Goal: Task Accomplishment & Management: Complete application form

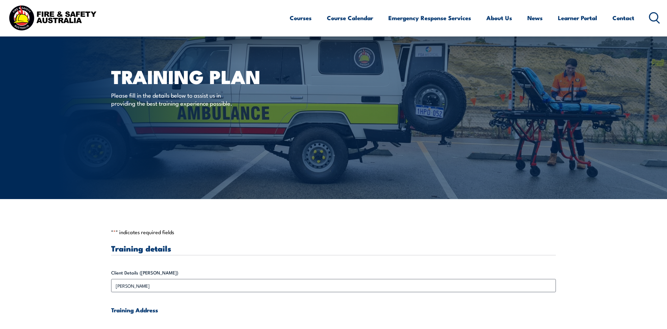
scroll to position [284, 0]
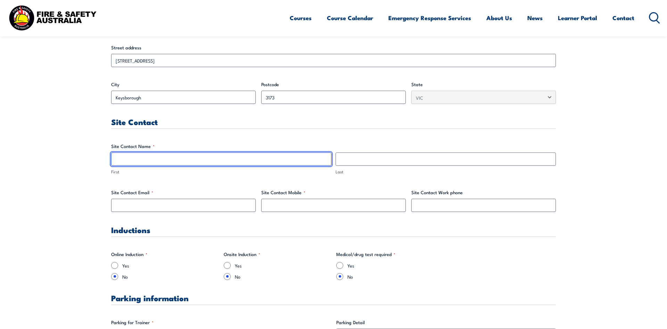
click at [162, 158] on input "First" at bounding box center [221, 159] width 220 height 13
type input "[PERSON_NAME]"
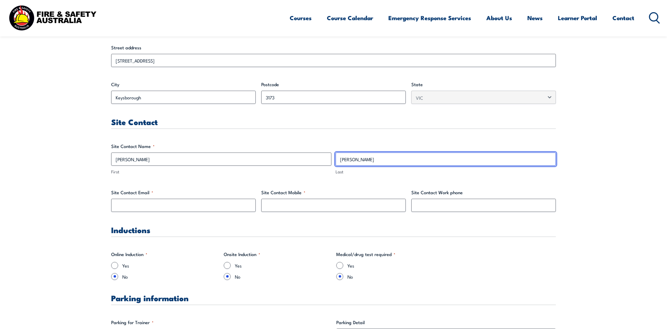
type input "[PERSON_NAME]"
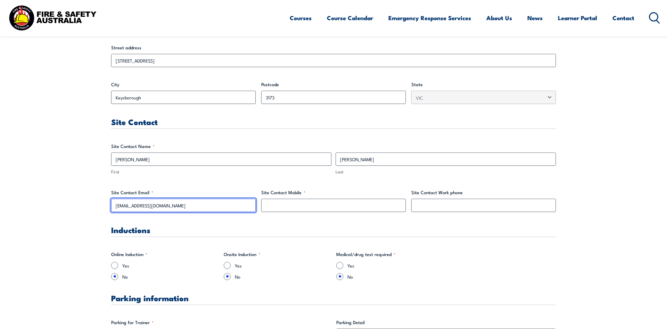
type input "[EMAIL_ADDRESS][DOMAIN_NAME]"
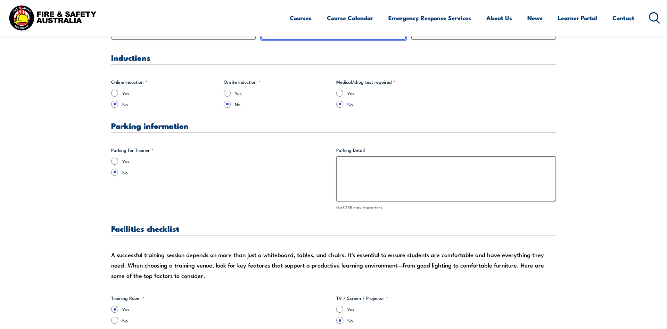
scroll to position [461, 0]
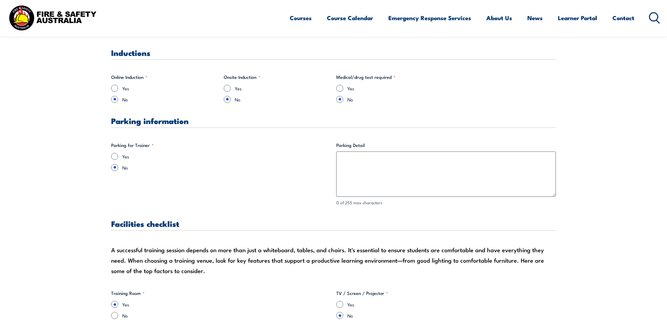
type input "0477471157"
click at [114, 155] on input "Yes" at bounding box center [114, 156] width 7 height 7
radio input "true"
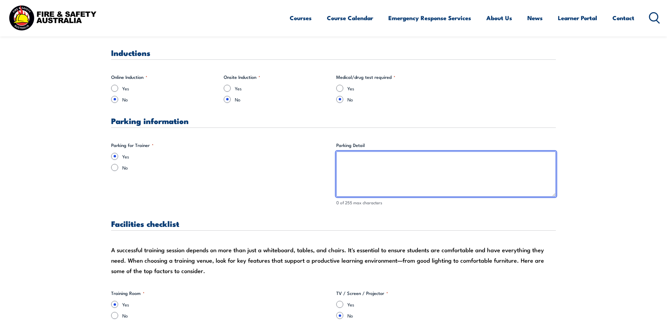
click at [353, 161] on textarea "Parking Detail" at bounding box center [446, 174] width 220 height 45
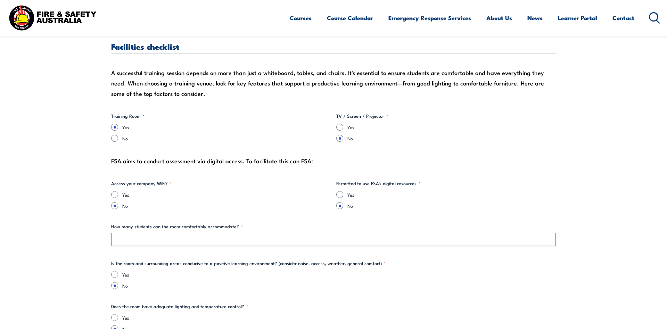
scroll to position [673, 0]
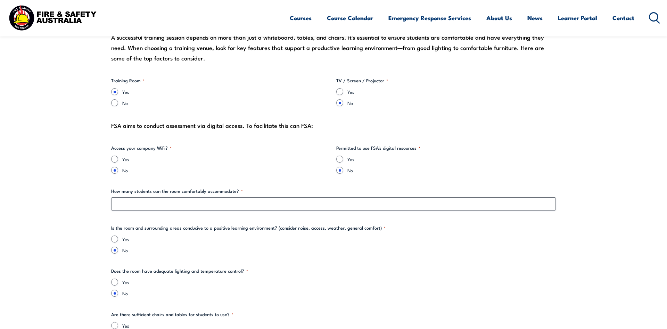
type textarea "Visitor parking available onsite - reverse parking"
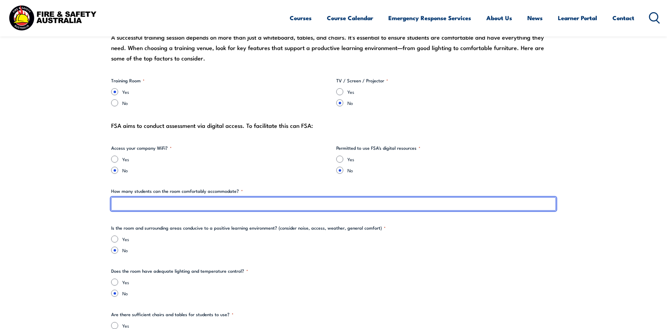
click at [130, 204] on input "How many students can the room comfortably accommodate? *" at bounding box center [333, 203] width 445 height 13
type input "15"
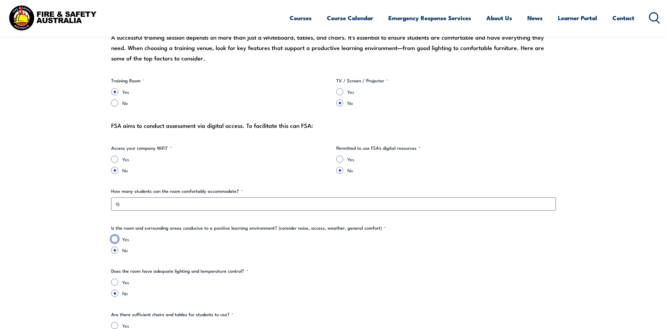
click at [114, 237] on input "Yes" at bounding box center [114, 239] width 7 height 7
radio input "true"
click at [340, 95] on input "Yes" at bounding box center [339, 91] width 7 height 7
radio input "true"
click at [117, 161] on input "Yes" at bounding box center [114, 159] width 7 height 7
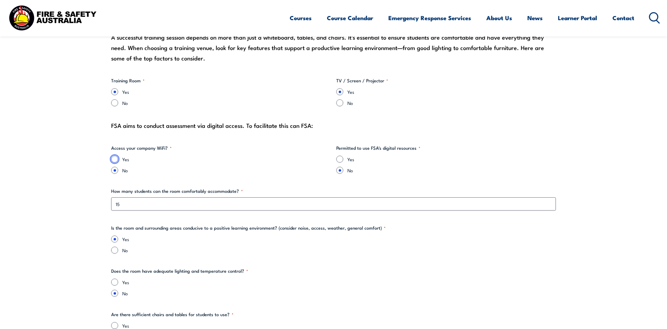
radio input "true"
click at [340, 161] on input "Yes" at bounding box center [339, 159] width 7 height 7
radio input "true"
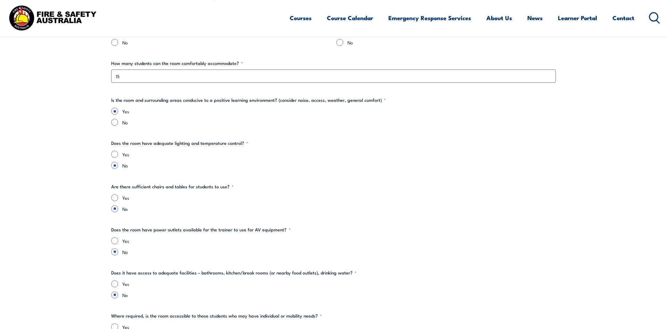
scroll to position [815, 0]
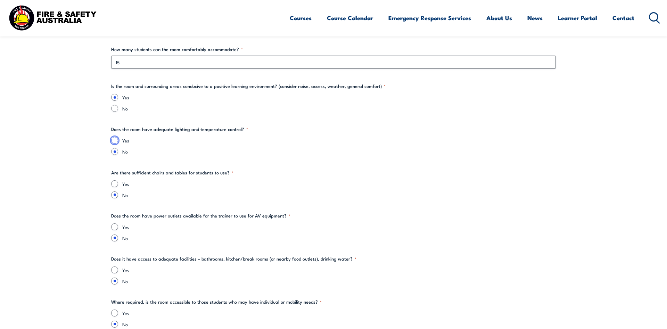
click at [114, 142] on input "Yes" at bounding box center [114, 140] width 7 height 7
radio input "true"
click at [115, 185] on input "Yes" at bounding box center [114, 183] width 7 height 7
radio input "true"
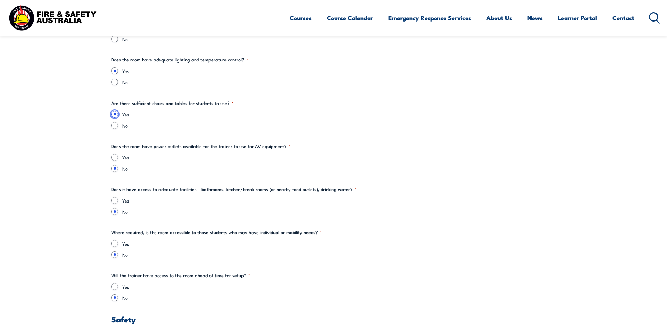
scroll to position [886, 0]
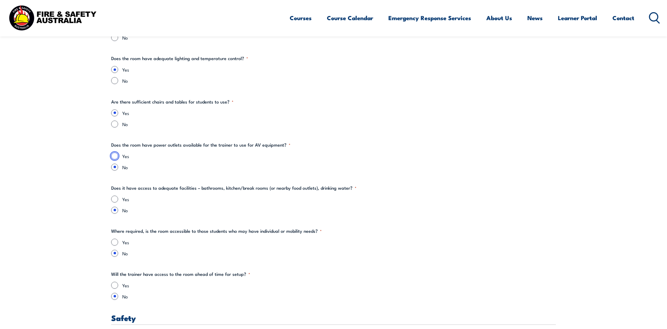
click at [115, 157] on input "Yes" at bounding box center [114, 156] width 7 height 7
radio input "true"
click at [117, 196] on div "Yes" at bounding box center [333, 199] width 445 height 7
click at [115, 200] on input "Yes" at bounding box center [114, 199] width 7 height 7
radio input "true"
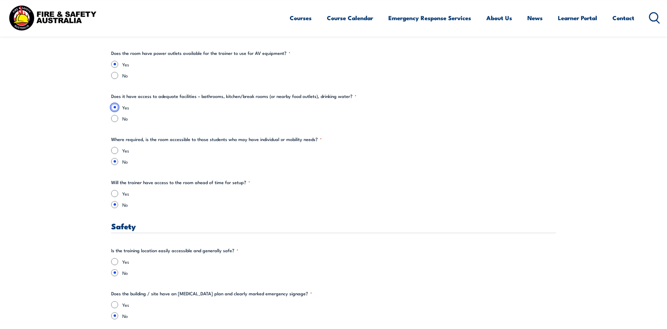
scroll to position [992, 0]
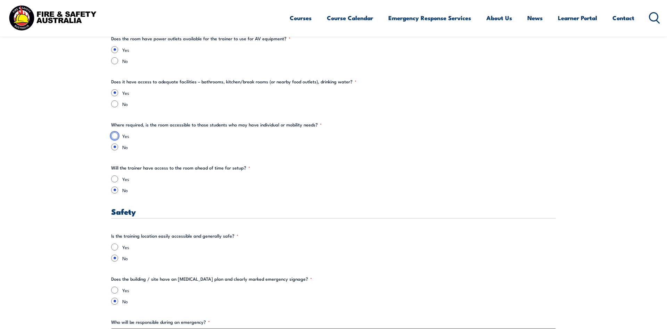
click at [113, 138] on input "Yes" at bounding box center [114, 135] width 7 height 7
radio input "true"
click at [116, 179] on input "Yes" at bounding box center [114, 178] width 7 height 7
radio input "true"
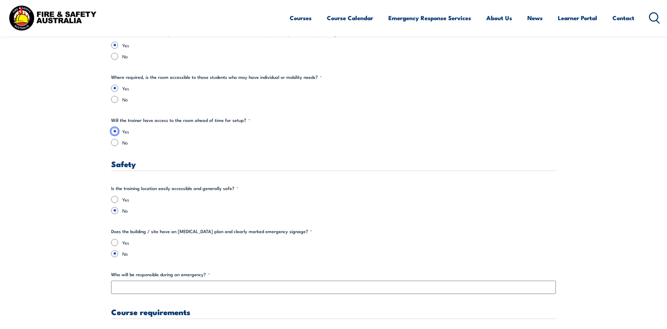
scroll to position [1063, 0]
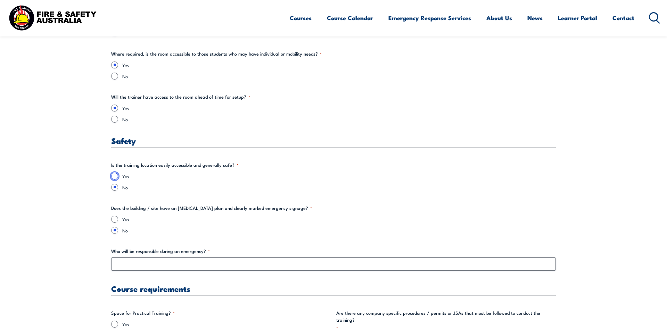
click at [116, 175] on input "Yes" at bounding box center [114, 176] width 7 height 7
radio input "true"
click at [118, 220] on input "Yes" at bounding box center [114, 219] width 7 height 7
radio input "true"
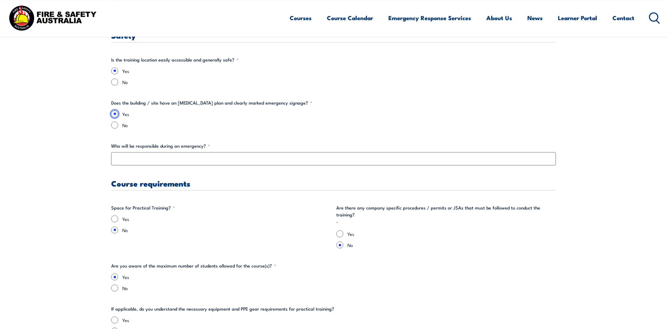
scroll to position [1170, 0]
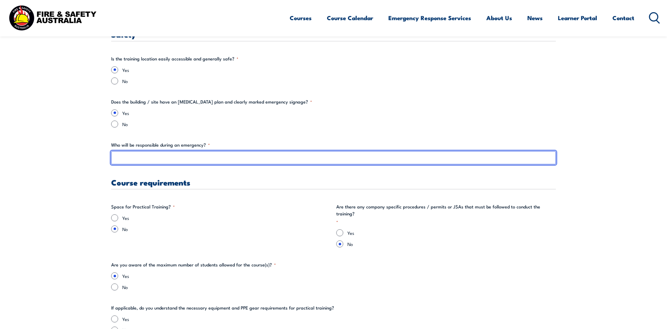
click at [150, 159] on input "Who will be responsible during an emergency? *" at bounding box center [333, 157] width 445 height 13
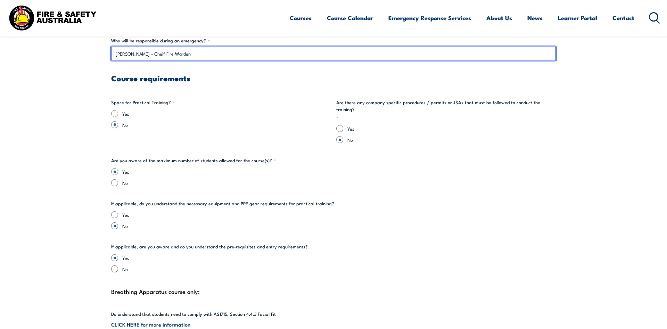
scroll to position [1276, 0]
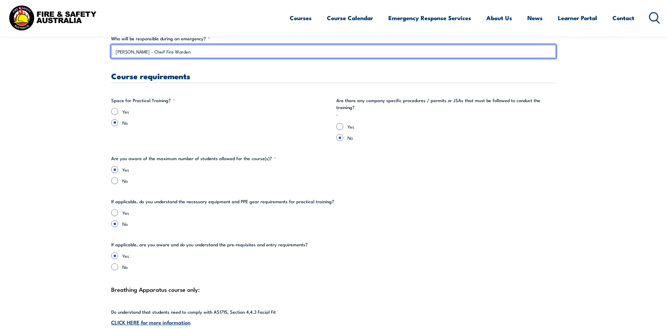
type input "[PERSON_NAME] - Cheif Fire Warden"
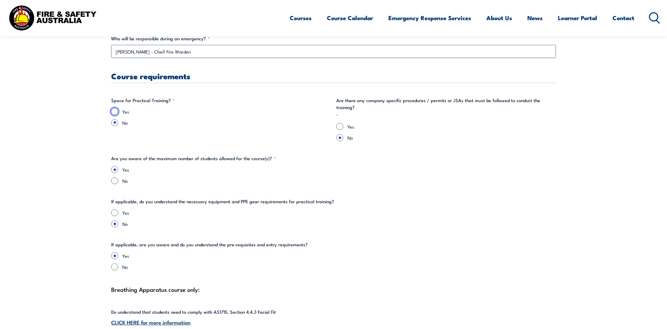
click at [114, 113] on input "Yes" at bounding box center [114, 111] width 7 height 7
radio input "true"
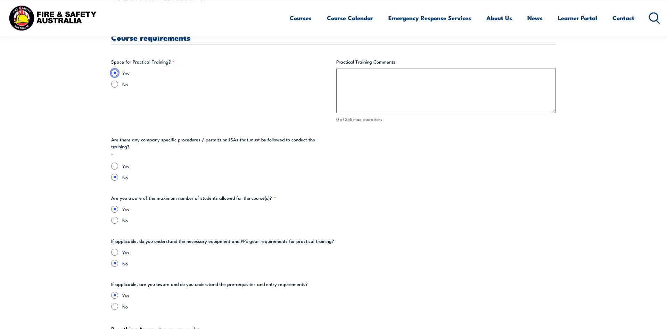
scroll to position [1347, 0]
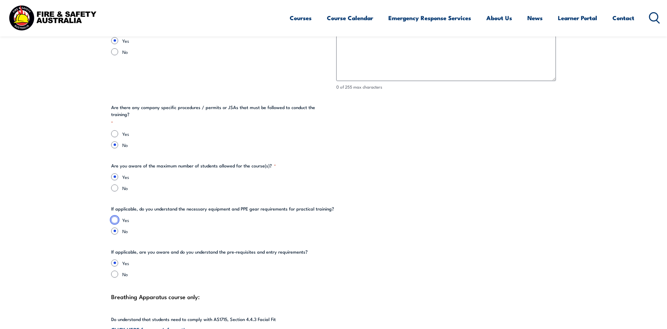
click at [112, 216] on input "Yes" at bounding box center [114, 219] width 7 height 7
radio input "true"
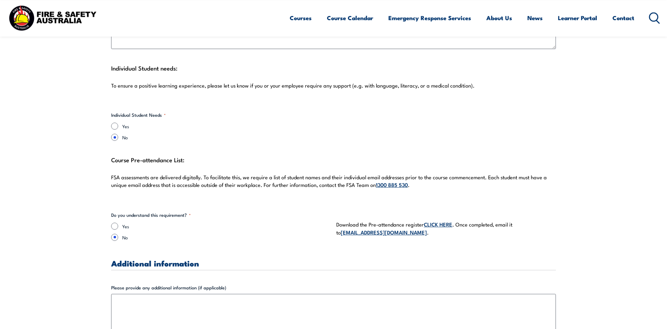
scroll to position [1808, 0]
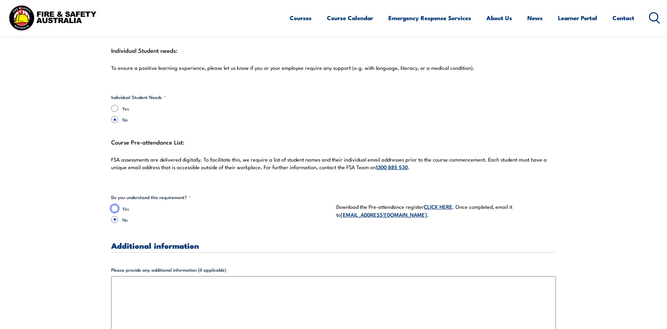
click at [112, 205] on input "Yes" at bounding box center [114, 208] width 7 height 7
radio input "true"
click at [445, 203] on link "CLICK HERE" at bounding box center [438, 207] width 28 height 8
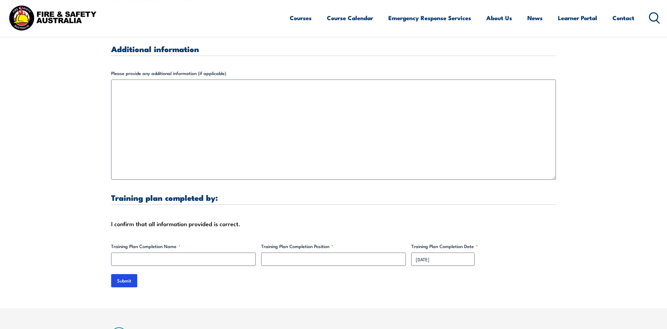
scroll to position [2020, 0]
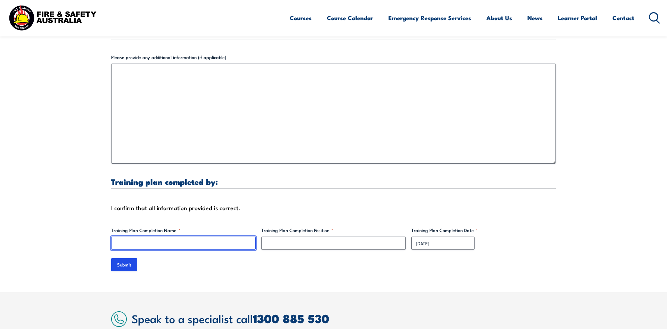
click at [174, 237] on input "Training Plan Completion Name *" at bounding box center [183, 243] width 145 height 13
type input "[PERSON_NAME]"
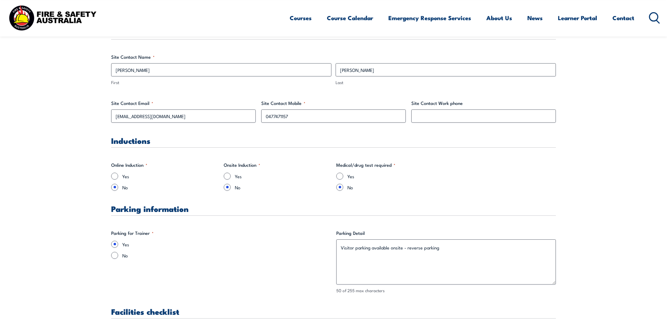
scroll to position [390, 0]
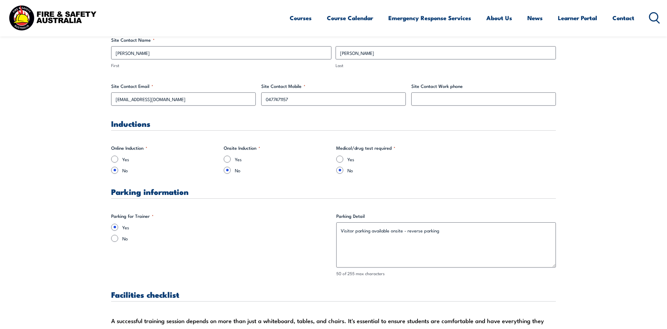
type input "HSW Coordinator"
click at [227, 157] on input "Yes" at bounding box center [227, 159] width 7 height 7
radio input "true"
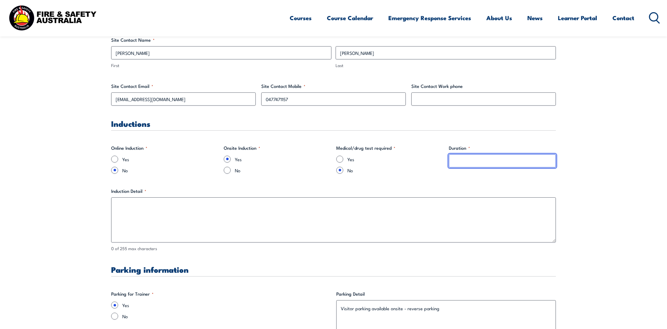
click at [508, 162] on input "Duration *" at bounding box center [502, 160] width 107 height 13
type input "5 mins"
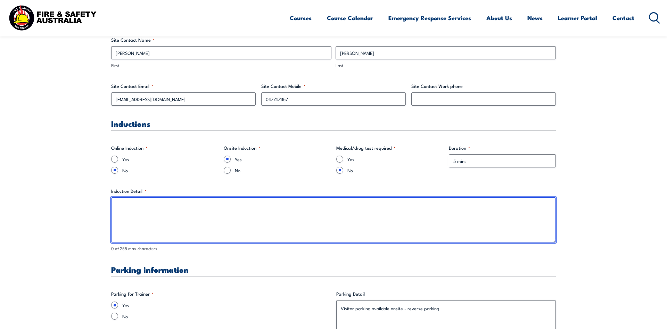
click at [160, 204] on textarea "Induction Detail *" at bounding box center [333, 219] width 445 height 45
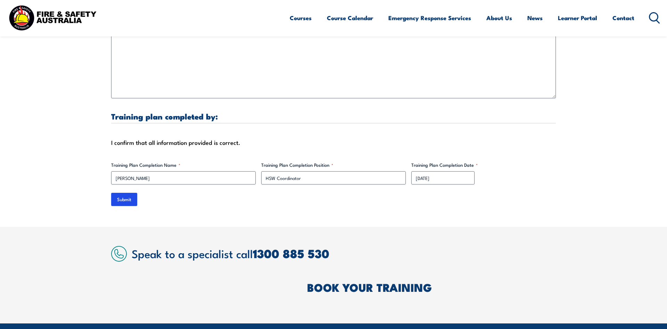
scroll to position [2198, 0]
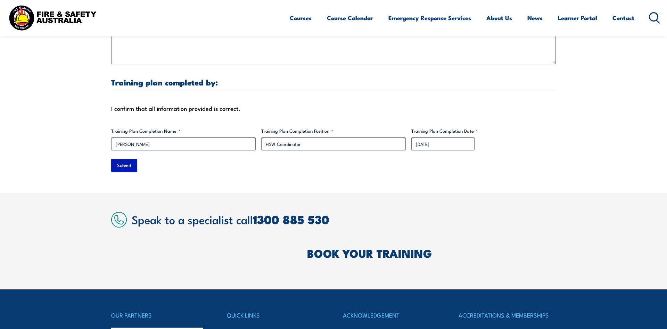
type textarea "Check in at reception"
click at [121, 159] on input "Submit" at bounding box center [124, 165] width 26 height 13
